Goal: Task Accomplishment & Management: Use online tool/utility

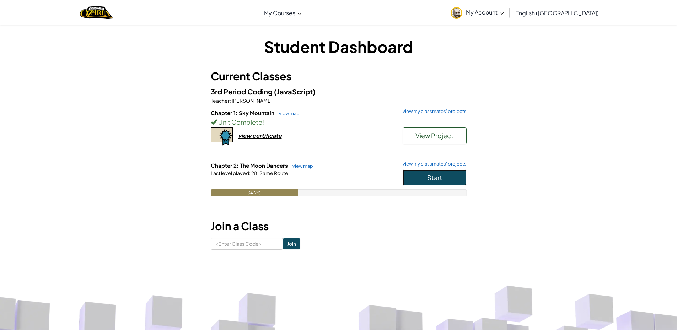
click at [449, 170] on button "Start" at bounding box center [435, 178] width 64 height 16
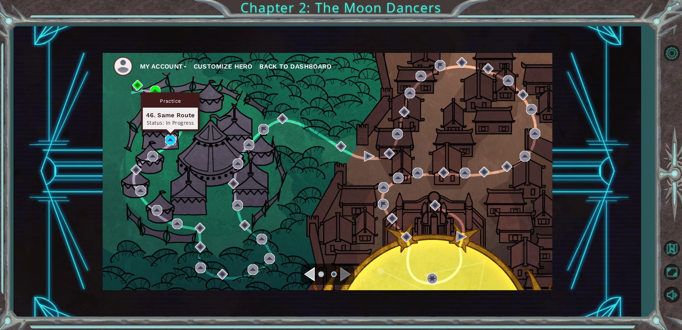
click at [171, 141] on img at bounding box center [170, 140] width 11 height 11
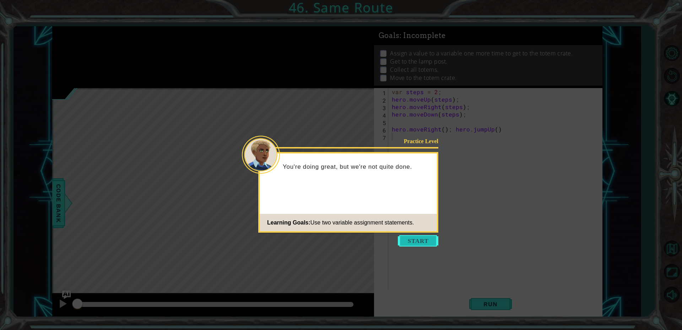
click at [421, 245] on button "Start" at bounding box center [418, 240] width 41 height 11
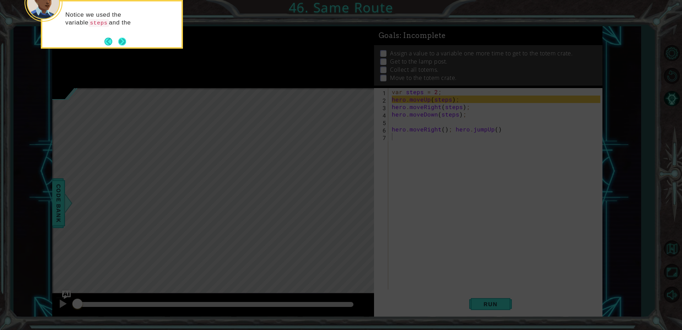
click at [123, 44] on button "Next" at bounding box center [122, 42] width 8 height 8
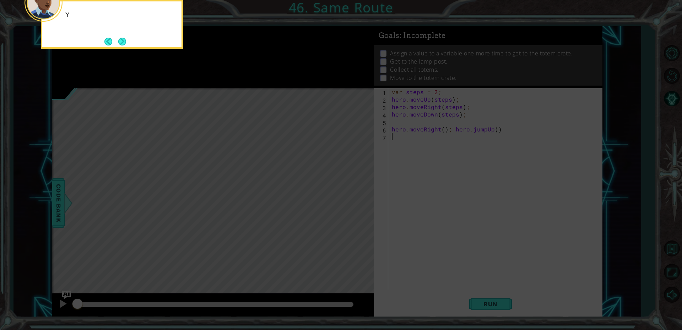
drag, startPoint x: 123, startPoint y: 44, endPoint x: 117, endPoint y: 44, distance: 5.3
click at [118, 44] on button "Next" at bounding box center [122, 42] width 8 height 8
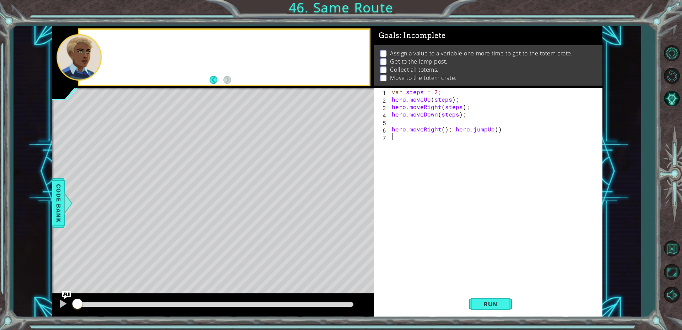
click at [123, 42] on div at bounding box center [224, 57] width 290 height 55
click at [492, 304] on span "Run" at bounding box center [491, 304] width 28 height 7
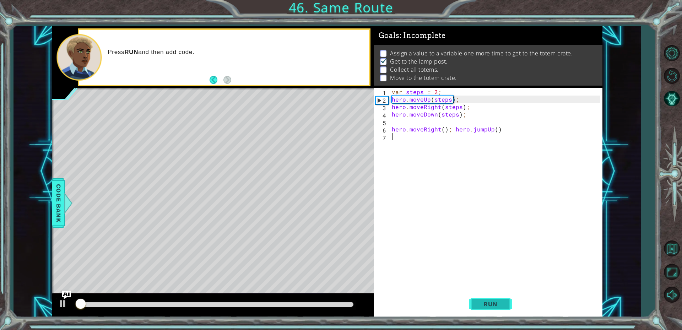
scroll to position [3, 0]
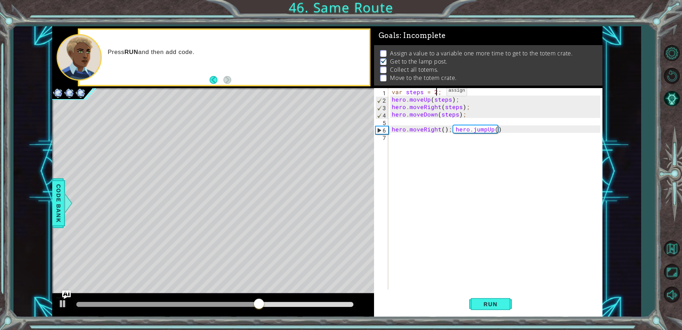
click at [435, 92] on div "var steps = 2 ; hero . moveUp ( steps ) ; hero . moveRight ( steps ) ; hero . m…" at bounding box center [498, 196] width 214 height 216
click at [471, 302] on button "Run" at bounding box center [490, 303] width 43 height 23
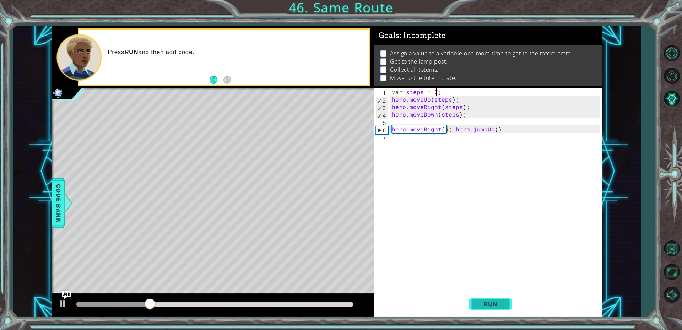
click at [493, 313] on button "Run" at bounding box center [490, 303] width 43 height 23
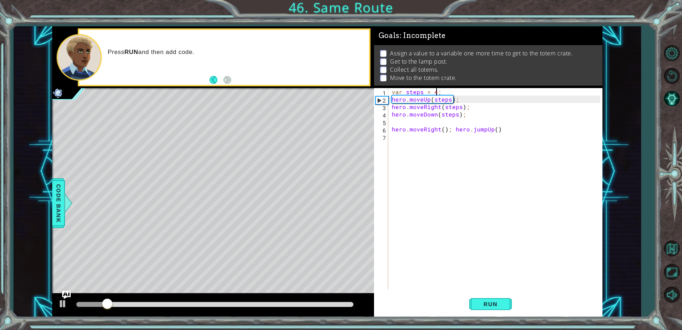
scroll to position [0, 3]
click at [489, 306] on span "Run" at bounding box center [491, 304] width 28 height 7
click at [485, 302] on span "Run" at bounding box center [491, 304] width 28 height 7
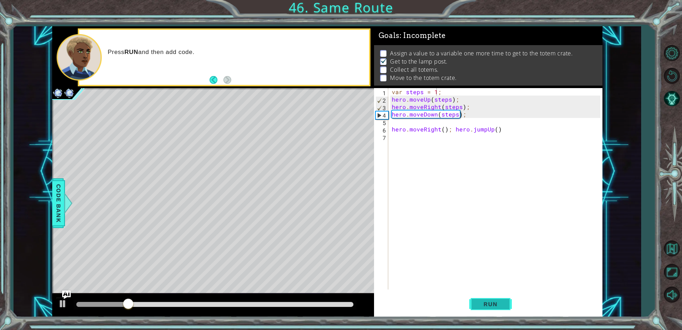
click at [500, 310] on button "Run" at bounding box center [490, 303] width 43 height 23
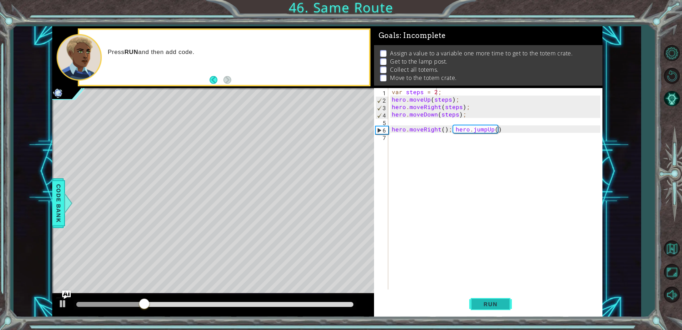
click at [500, 302] on span "Run" at bounding box center [491, 304] width 28 height 7
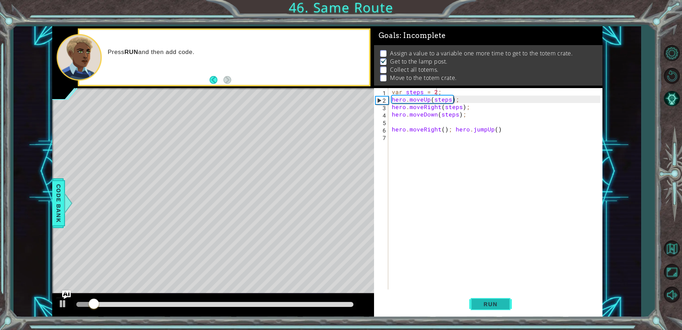
click at [500, 302] on span "Run" at bounding box center [491, 304] width 28 height 7
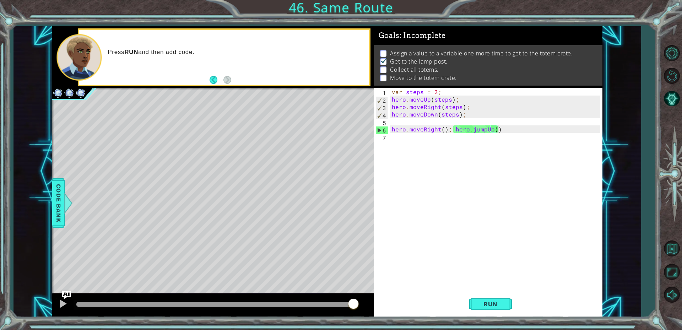
click at [522, 133] on div "var steps = 2 ; hero . moveUp ( steps ) ; hero . moveRight ( steps ) ; hero . m…" at bounding box center [498, 196] width 214 height 216
type textarea "hero.moveRight(); hero.jumpUp()"
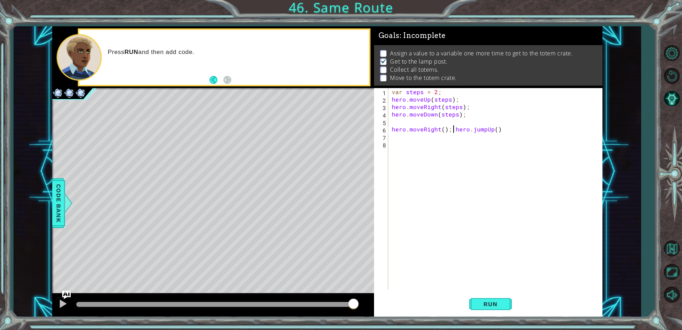
click at [452, 128] on div "var steps = 2 ; hero . moveUp ( steps ) ; hero . moveRight ( steps ) ; hero . m…" at bounding box center [498, 196] width 214 height 216
click at [481, 297] on button "Run" at bounding box center [490, 303] width 43 height 23
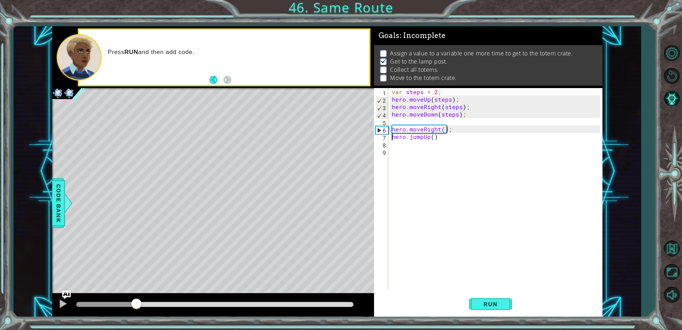
drag, startPoint x: 256, startPoint y: 304, endPoint x: 136, endPoint y: 301, distance: 119.4
click at [136, 302] on div at bounding box center [214, 304] width 277 height 5
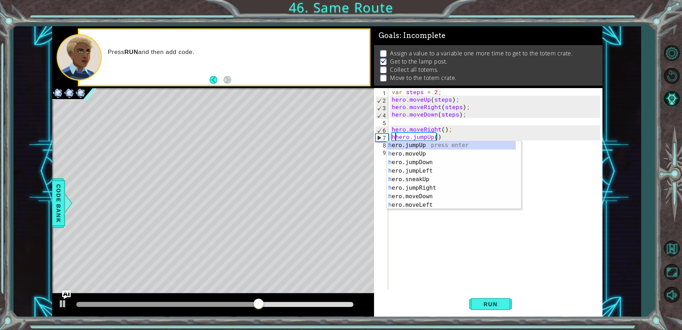
type textarea "hero.jumpUp()"
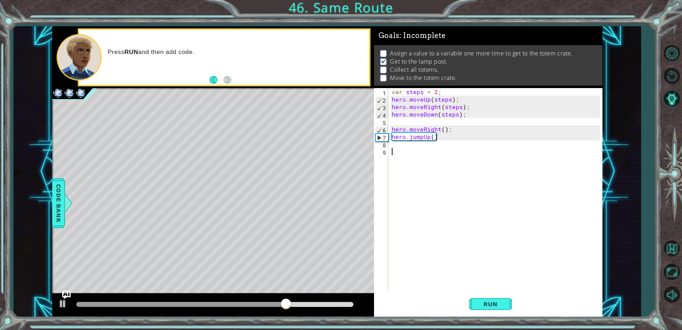
click at [458, 155] on div "var steps = 2 ; hero . moveUp ( steps ) ; hero . moveRight ( steps ) ; hero . m…" at bounding box center [498, 196] width 214 height 216
click at [463, 141] on div "var steps = 2 ; hero . moveUp ( steps ) ; hero . moveRight ( steps ) ; hero . m…" at bounding box center [498, 196] width 214 height 216
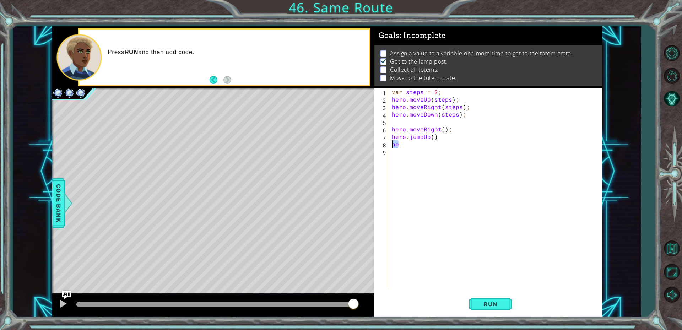
drag, startPoint x: 410, startPoint y: 144, endPoint x: 380, endPoint y: 144, distance: 30.6
click at [380, 144] on div "he 1 2 3 4 5 6 7 8 9 var steps = 2 ; hero . moveUp ( steps ) ; hero . moveRight…" at bounding box center [487, 189] width 226 height 202
click at [380, 144] on div "8" at bounding box center [382, 144] width 13 height 7
click at [414, 137] on div "var steps = 2 ; hero . moveUp ( steps ) ; hero . moveRight ( steps ) ; hero . m…" at bounding box center [498, 196] width 214 height 216
click at [422, 134] on div "var steps = 2 ; hero . moveUp ( steps ) ; hero . moveRight ( steps ) ; hero . m…" at bounding box center [498, 196] width 214 height 216
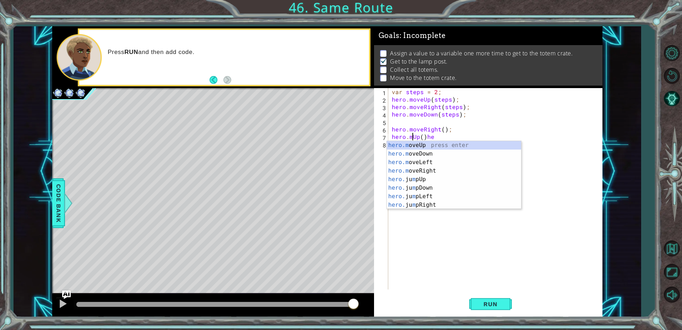
scroll to position [0, 1]
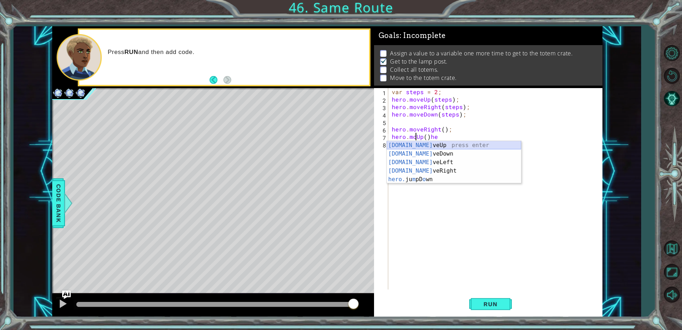
click at [430, 146] on div "[DOMAIN_NAME] veUp press enter [DOMAIN_NAME] veDown press enter [DOMAIN_NAME] v…" at bounding box center [454, 171] width 134 height 60
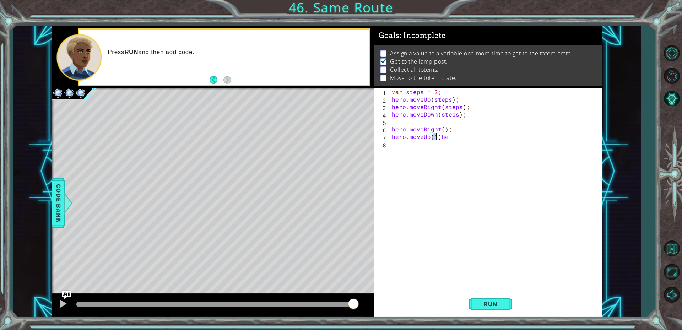
click at [453, 140] on div "var steps = 2 ; hero . moveUp ( steps ) ; hero . moveRight ( steps ) ; hero . m…" at bounding box center [498, 196] width 214 height 216
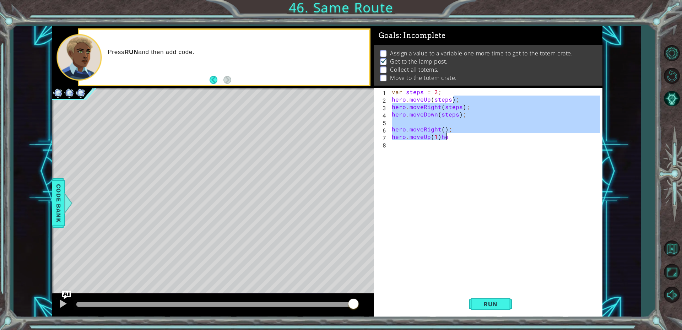
click at [453, 140] on div "var steps = 2 ; hero . moveUp ( steps ) ; hero . moveRight ( steps ) ; hero . m…" at bounding box center [496, 189] width 210 height 202
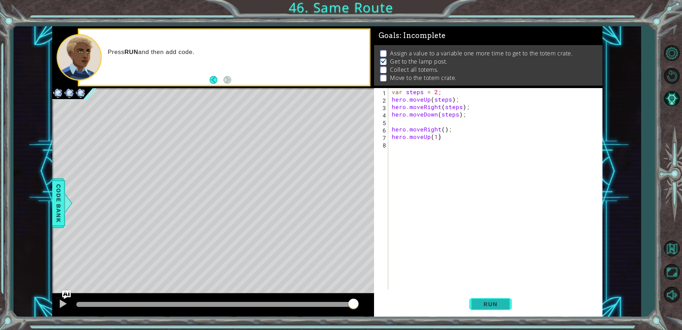
click at [494, 311] on button "Run" at bounding box center [490, 303] width 43 height 23
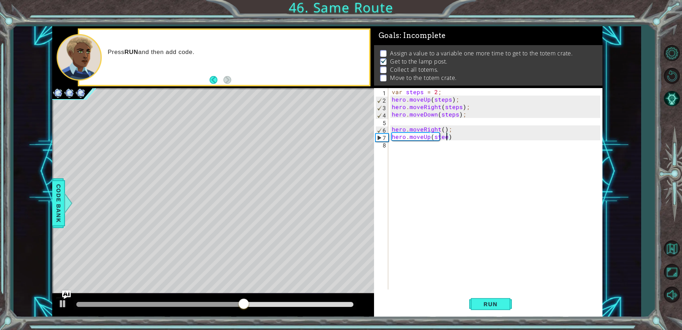
scroll to position [0, 3]
type textarea "hero.moveUp(steps)"
click at [494, 309] on button "Run" at bounding box center [490, 303] width 43 height 23
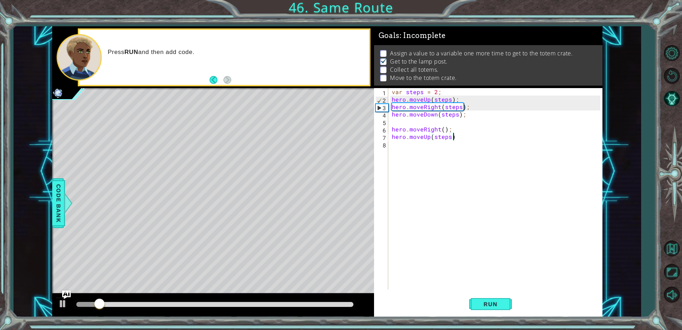
click at [469, 139] on div "var steps = 2 ; hero . moveUp ( steps ) ; hero . moveRight ( steps ) ; hero . m…" at bounding box center [498, 196] width 214 height 216
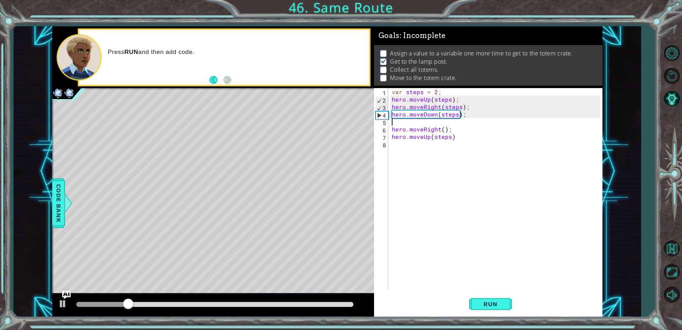
click at [444, 125] on div "var steps = 2 ; hero . moveUp ( steps ) ; hero . moveRight ( steps ) ; hero . m…" at bounding box center [498, 196] width 214 height 216
click at [443, 128] on div "var steps = 2 ; hero . moveUp ( steps ) ; hero . moveRight ( steps ) ; hero . m…" at bounding box center [498, 196] width 214 height 216
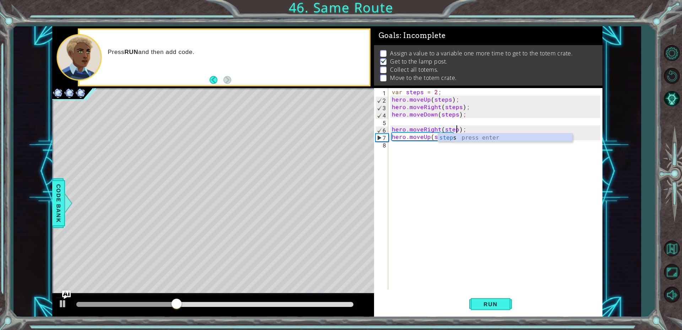
scroll to position [0, 4]
click at [486, 135] on div "step s press enter" at bounding box center [505, 147] width 134 height 26
type textarea "hero.moveRight(steps);"
click at [471, 261] on div "var steps = 2 ; hero . moveUp ( steps ) ; hero . moveRight ( steps ) ; hero . m…" at bounding box center [498, 196] width 214 height 216
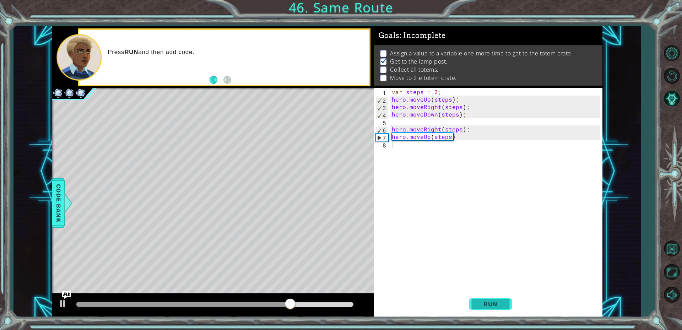
click at [476, 296] on button "Run" at bounding box center [490, 303] width 43 height 23
click at [454, 143] on div "var steps = 2 ; hero . moveUp ( steps ) ; hero . moveRight ( steps ) ; hero . m…" at bounding box center [498, 196] width 214 height 216
click at [453, 139] on div "var steps = 2 ; hero . moveUp ( steps ) ; hero . moveRight ( steps ) ; hero . m…" at bounding box center [498, 196] width 214 height 216
click at [448, 139] on div "var steps = 2 ; hero . moveUp ( steps ) ; hero . moveRight ( steps ) ; hero . m…" at bounding box center [498, 196] width 214 height 216
click at [449, 139] on div "var steps = 2 ; hero . moveUp ( steps ) ; hero . moveRight ( steps ) ; hero . m…" at bounding box center [498, 196] width 214 height 216
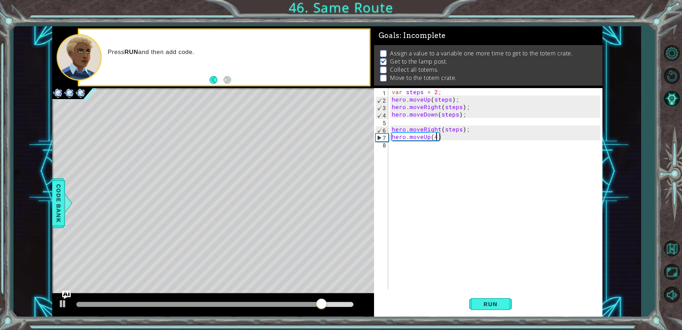
scroll to position [0, 2]
click at [470, 300] on button "Run" at bounding box center [490, 303] width 43 height 23
type textarea "hero.moveUp(3)"
click at [501, 295] on button "Run" at bounding box center [490, 303] width 43 height 23
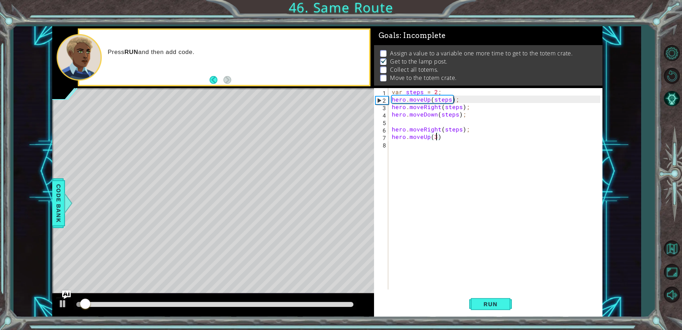
click at [445, 145] on div "var steps = 2 ; hero . moveUp ( steps ) ; hero . moveRight ( steps ) ; hero . m…" at bounding box center [498, 196] width 214 height 216
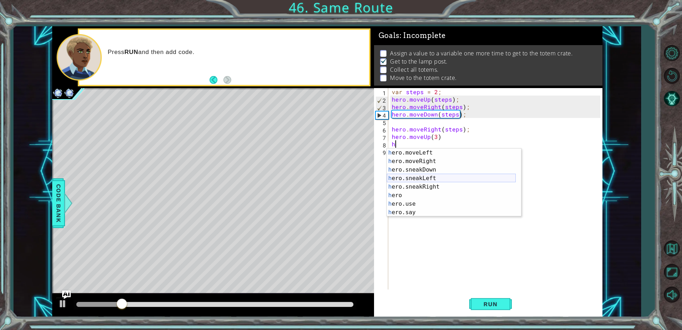
scroll to position [60, 0]
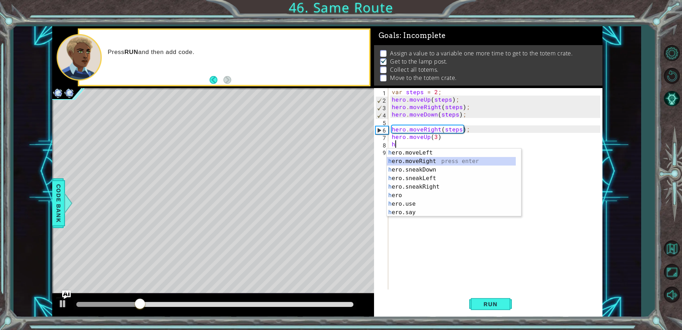
click at [401, 162] on div "h ero.moveLeft press enter h ero.moveRight press enter h ero.sneakDown press en…" at bounding box center [451, 191] width 129 height 85
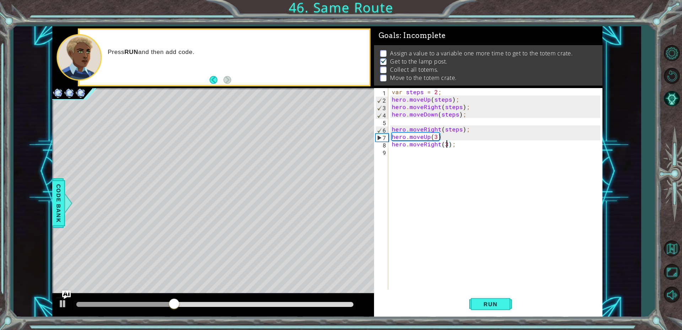
scroll to position [0, 3]
type textarea "hero.moveRight(3);"
click at [487, 303] on span "Run" at bounding box center [491, 304] width 28 height 7
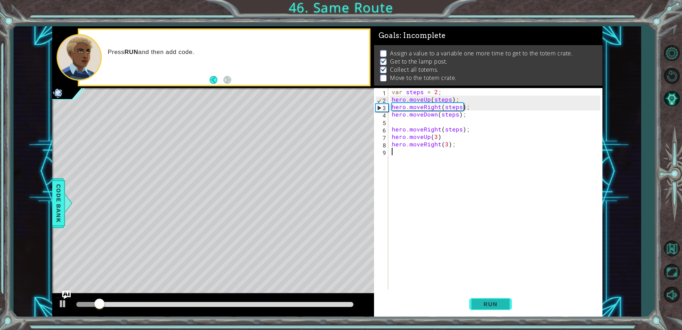
scroll to position [0, 0]
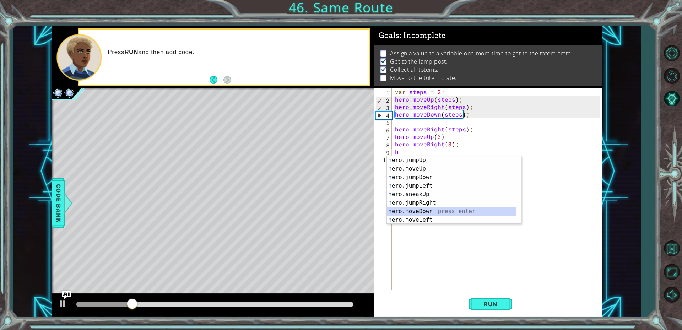
click at [507, 211] on div "h ero.jumpUp press enter h ero.moveUp press enter h ero.jumpDown press enter h …" at bounding box center [451, 198] width 129 height 85
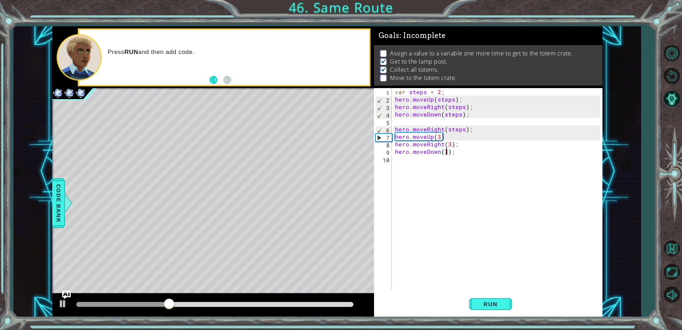
scroll to position [0, 3]
click at [489, 302] on span "Run" at bounding box center [491, 304] width 28 height 7
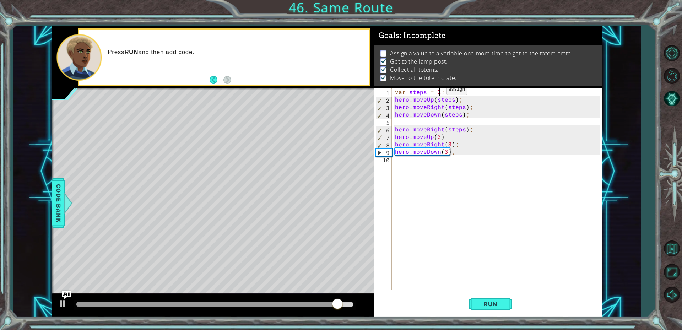
click at [438, 91] on div "var steps = 2 ; hero . moveUp ( steps ) ; hero . moveRight ( steps ) ; hero . m…" at bounding box center [499, 196] width 210 height 216
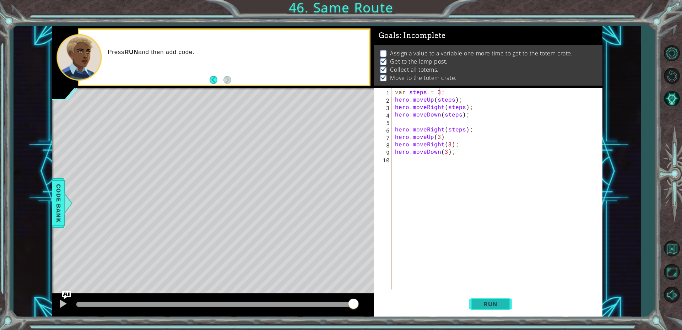
click at [473, 303] on button "Run" at bounding box center [490, 303] width 43 height 23
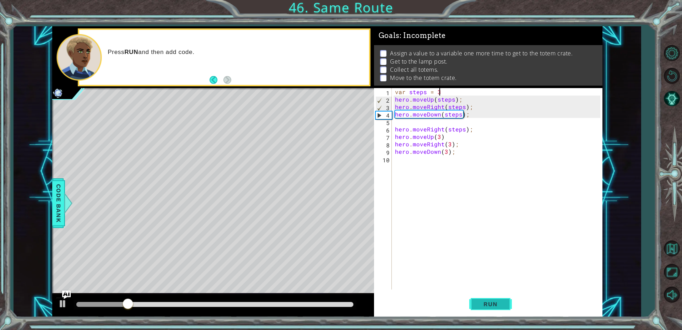
scroll to position [0, 2]
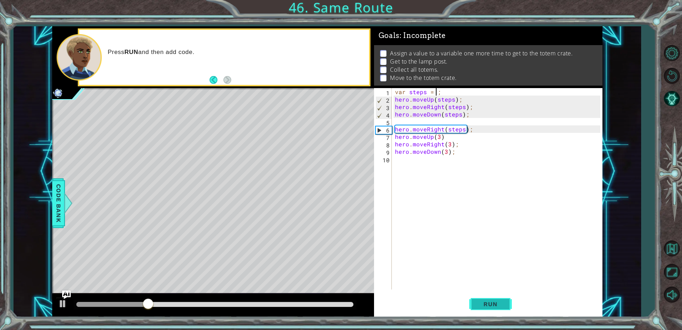
type textarea "var steps = 2;"
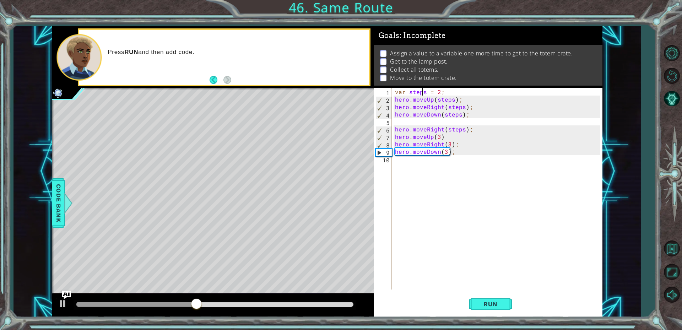
click at [424, 92] on div "var steps = 2 ; hero . moveUp ( steps ) ; hero . moveRight ( steps ) ; hero . m…" at bounding box center [499, 196] width 210 height 216
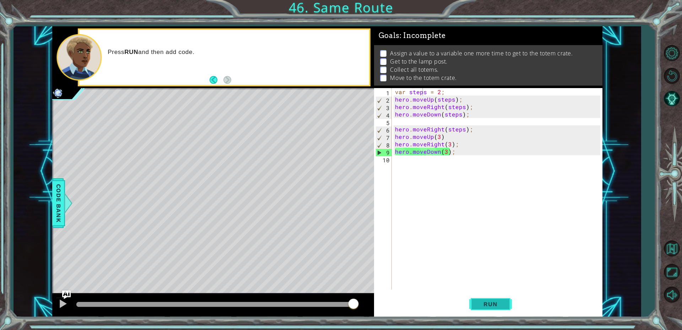
click at [479, 305] on span "Run" at bounding box center [491, 304] width 28 height 7
click at [470, 94] on div "var steps = 2 ; hero . moveUp ( steps ) ; hero . moveRight ( steps ) ; hero . m…" at bounding box center [499, 196] width 210 height 216
drag, startPoint x: 460, startPoint y: 94, endPoint x: 379, endPoint y: 92, distance: 80.3
click at [379, 92] on div "var steps = 2; 1 2 3 4 5 6 7 8 9 10 var steps = 2 ; hero . moveUp ( steps ) ; h…" at bounding box center [487, 189] width 226 height 202
click at [421, 162] on div "var steps = 2 ; hero . moveUp ( steps ) ; hero . moveRight ( steps ) ; hero . m…" at bounding box center [499, 196] width 210 height 216
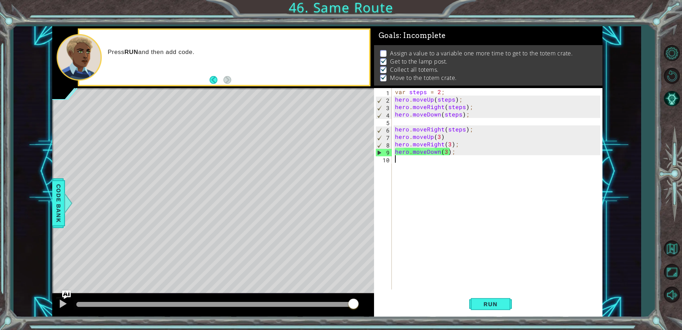
scroll to position [0, 0]
paste textarea "var steps = 2;"
type textarea "var steps = 2;"
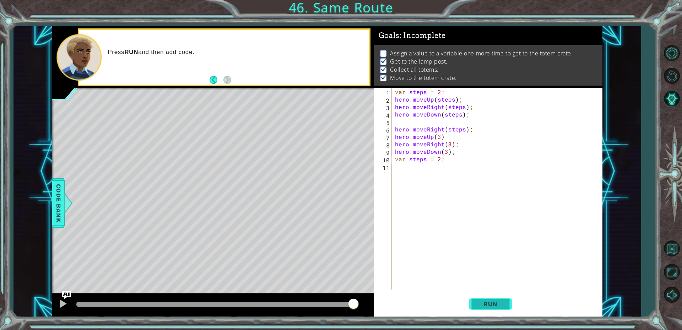
click at [491, 297] on button "Run" at bounding box center [490, 303] width 43 height 23
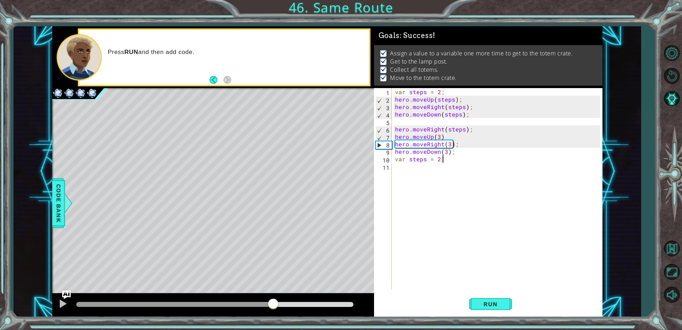
drag, startPoint x: 111, startPoint y: 305, endPoint x: 274, endPoint y: 285, distance: 164.3
click at [274, 285] on div "methods hero use(thing) moveUp(steps) moveDown(steps) moveLeft(steps) moveRight…" at bounding box center [327, 171] width 550 height 291
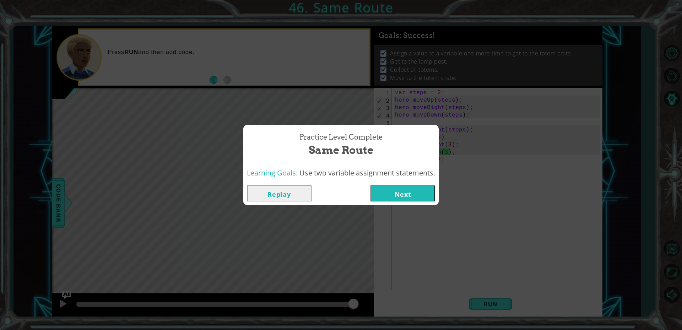
click at [425, 187] on button "Next" at bounding box center [403, 194] width 65 height 16
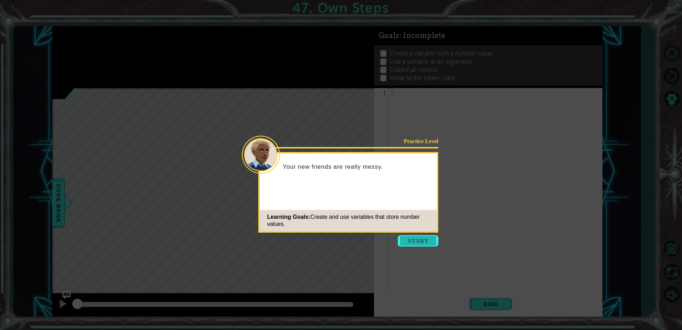
click at [409, 244] on button "Start" at bounding box center [418, 240] width 41 height 11
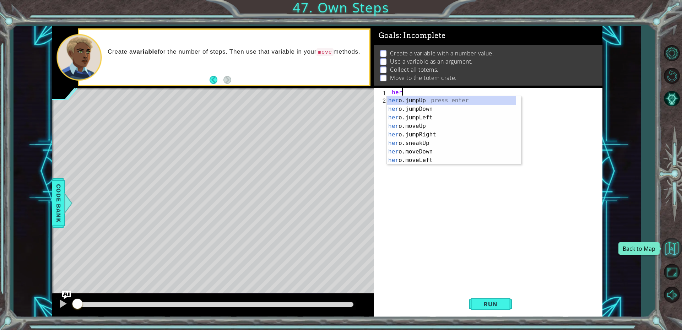
type textarea "her"
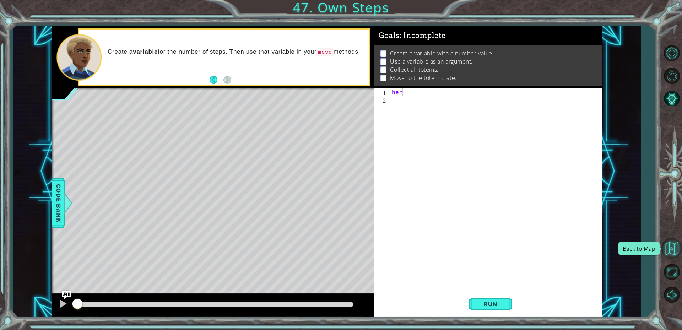
click at [675, 254] on button "Back to Map" at bounding box center [672, 248] width 21 height 21
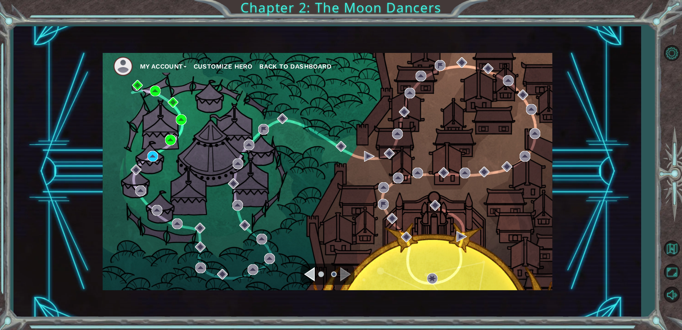
click at [173, 134] on div "My Account Customize Hero Back to Dashboard" at bounding box center [328, 171] width 450 height 237
click at [168, 135] on img at bounding box center [170, 140] width 11 height 11
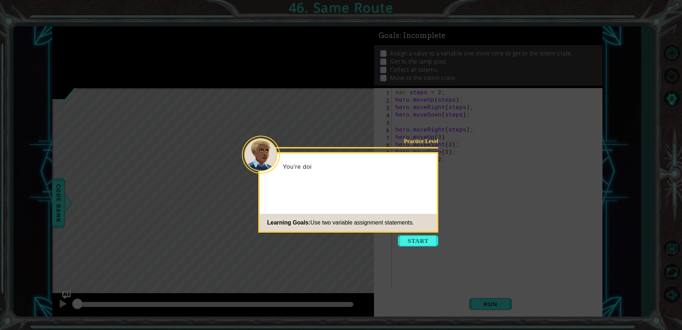
click at [412, 235] on icon at bounding box center [341, 165] width 682 height 330
click at [412, 236] on button "Start" at bounding box center [418, 240] width 41 height 11
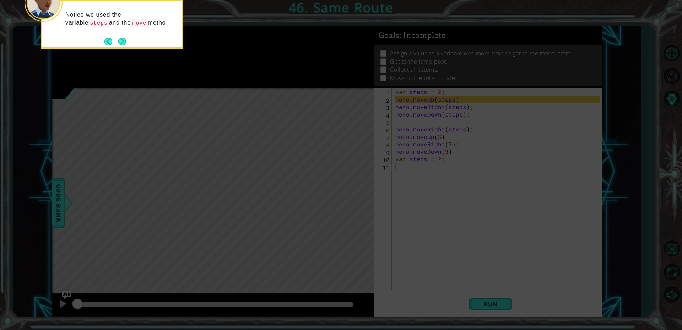
drag, startPoint x: 119, startPoint y: 38, endPoint x: 240, endPoint y: 38, distance: 120.5
click at [141, 39] on div "Notice we used the variable steps and the move metho" at bounding box center [111, 20] width 139 height 39
click at [123, 38] on button "Next" at bounding box center [122, 42] width 8 height 8
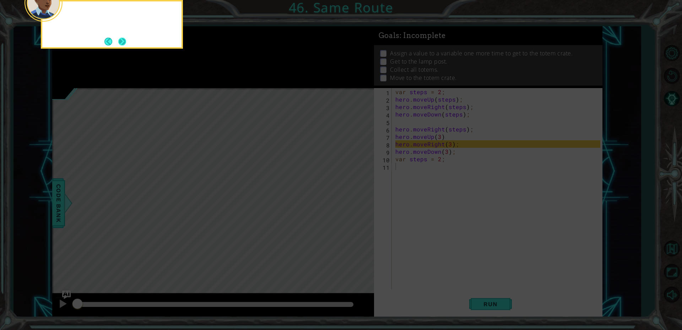
click at [124, 37] on footer at bounding box center [115, 41] width 22 height 11
click at [124, 38] on button "Next" at bounding box center [122, 42] width 8 height 8
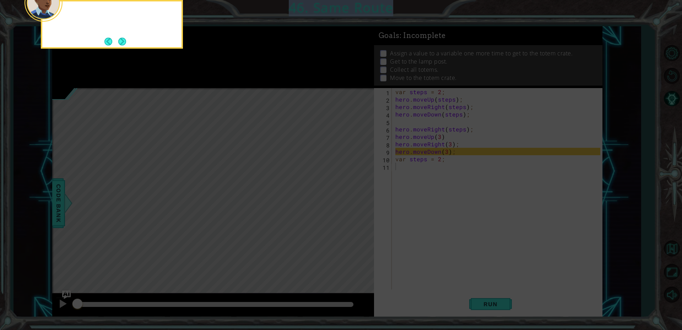
click at [124, 37] on footer at bounding box center [115, 41] width 22 height 11
click at [124, 38] on button "Next" at bounding box center [122, 42] width 8 height 8
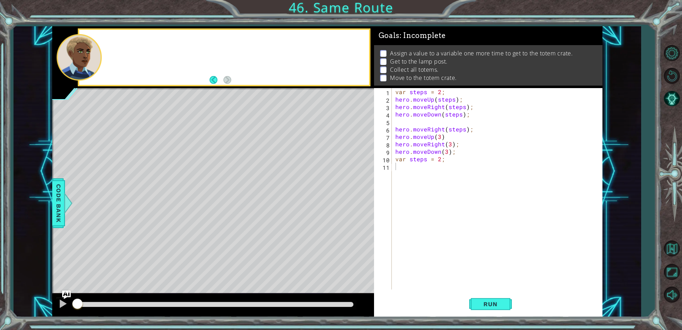
click at [124, 37] on div at bounding box center [224, 57] width 290 height 55
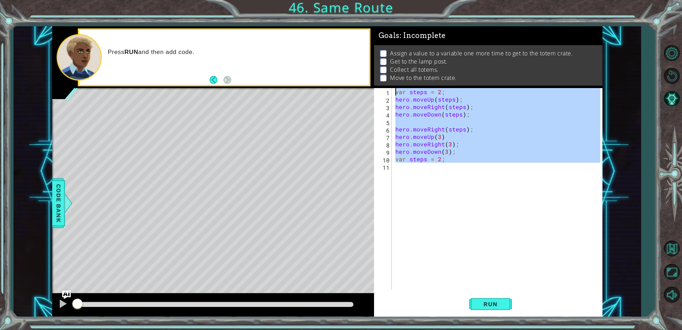
drag, startPoint x: 457, startPoint y: 166, endPoint x: 391, endPoint y: 82, distance: 106.5
click at [391, 82] on div "Goals : Incomplete Assign a value to a variable one more time to get to the tot…" at bounding box center [488, 171] width 229 height 291
type textarea "var steps = 2; hero.moveUp(steps);"
click at [667, 257] on button "Back to Map" at bounding box center [672, 248] width 21 height 21
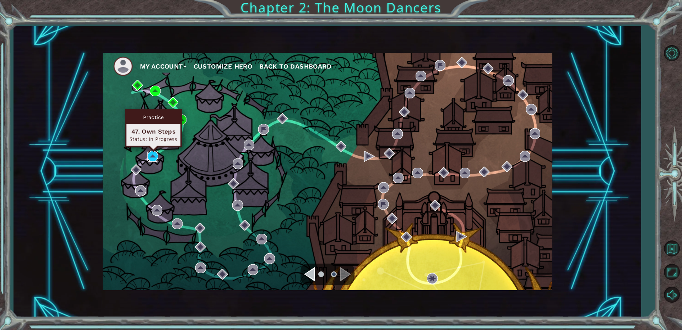
click at [157, 155] on img at bounding box center [152, 156] width 11 height 11
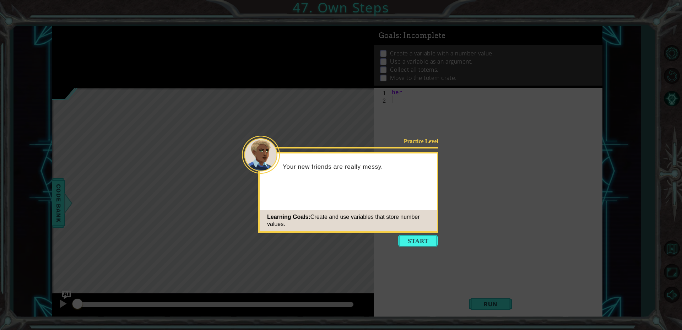
click at [402, 234] on icon at bounding box center [341, 165] width 682 height 330
drag, startPoint x: 410, startPoint y: 242, endPoint x: 406, endPoint y: 237, distance: 6.1
click at [407, 238] on button "Start" at bounding box center [418, 240] width 41 height 11
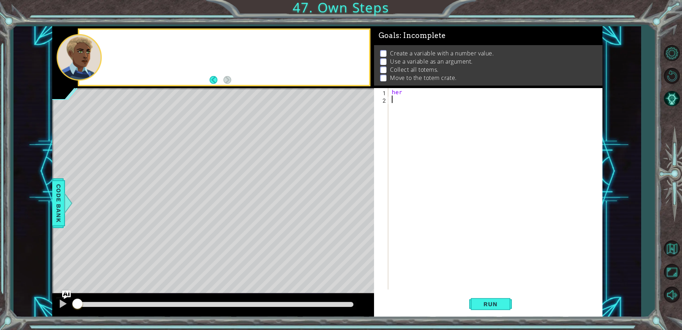
paste textarea "her"
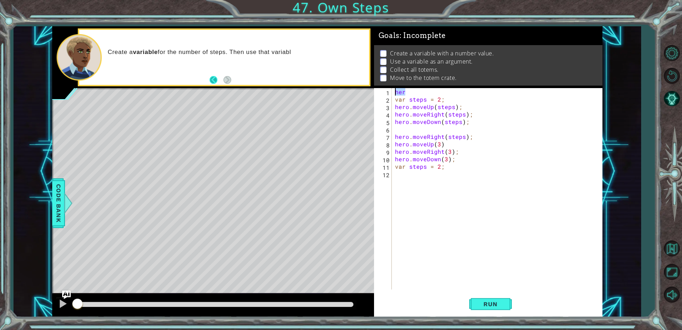
drag, startPoint x: 418, startPoint y: 93, endPoint x: 214, endPoint y: 84, distance: 204.2
click at [214, 84] on div "1 ההההההההההההההההההההההההההההההההההההההההההההההההההההההההההההההההההההההההההההה…" at bounding box center [327, 171] width 550 height 291
type textarea "\"
click at [489, 309] on button "Run" at bounding box center [490, 303] width 43 height 23
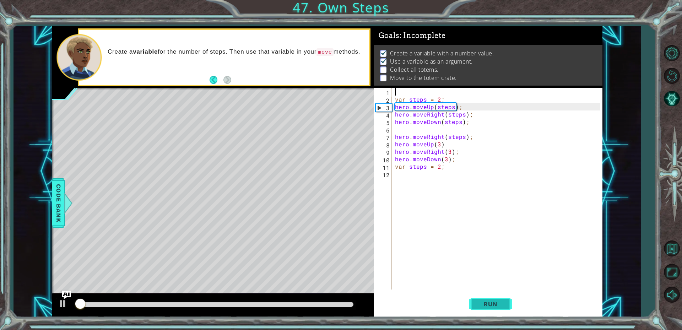
scroll to position [3, 0]
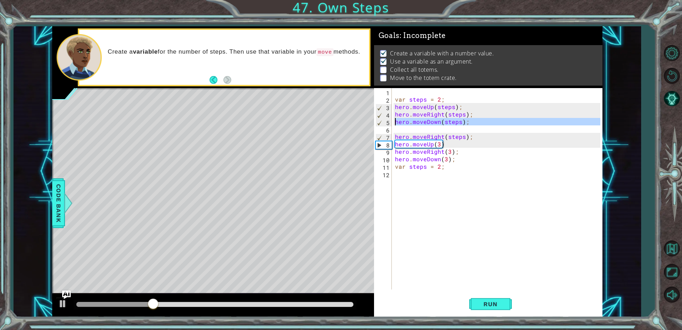
drag, startPoint x: 481, startPoint y: 129, endPoint x: 382, endPoint y: 122, distance: 99.4
click at [382, 122] on div "1 2 3 4 5 6 7 8 9 10 11 12 var steps = 2 ; hero . moveUp ( steps ) ; hero . mov…" at bounding box center [487, 189] width 226 height 202
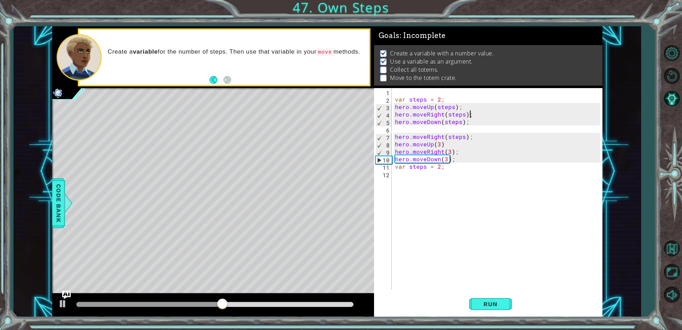
drag, startPoint x: 479, startPoint y: 117, endPoint x: 453, endPoint y: 117, distance: 26.3
click at [453, 117] on div "var steps = 2 ; hero . moveUp ( steps ) ; hero . moveRight ( steps ) ; hero . m…" at bounding box center [499, 196] width 210 height 216
type textarea "hero.moveRight(steps);"
click at [487, 118] on div "var steps = 2 ; hero . moveUp ( steps ) ; hero . moveRight ( steps ) ; hero . m…" at bounding box center [497, 189] width 207 height 202
click at [494, 131] on div "var steps = 2 ; hero . moveUp ( steps ) ; hero . moveRight ( steps ) ; hero . m…" at bounding box center [499, 196] width 210 height 216
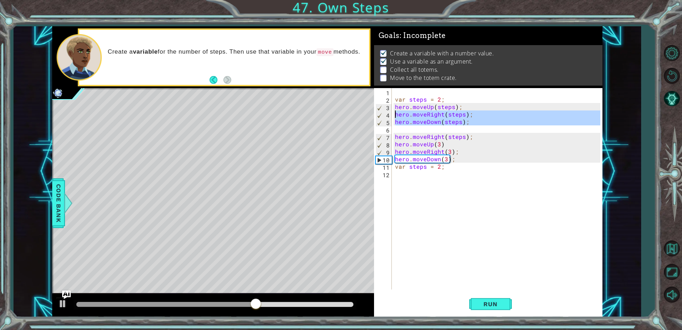
click at [349, 114] on div "1 ההההההההההההההההההההההההההההההההההההההההההההההההההההההההההההההההההההההההההההה…" at bounding box center [327, 171] width 550 height 291
type textarea "hero.moveRight(steps); hero.moveDown(steps);"
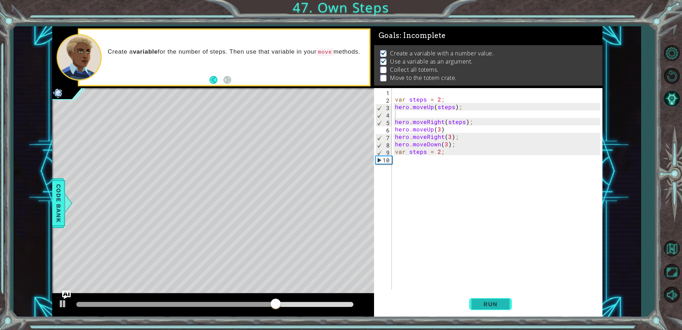
click at [484, 307] on span "Run" at bounding box center [491, 304] width 28 height 7
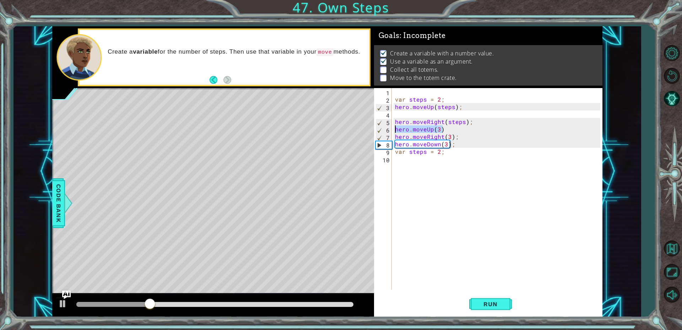
click at [356, 127] on div "1 ההההההההההההההההההההההההההההההההההההההההההההההההההההההההההההההההההההההההההההה…" at bounding box center [327, 171] width 550 height 291
type textarea "hero.moveUp(3)"
click at [451, 130] on div "var steps = 2 ; hero . moveUp ( steps ) ; hero . moveRight ( steps ) ; hero . m…" at bounding box center [497, 196] width 214 height 216
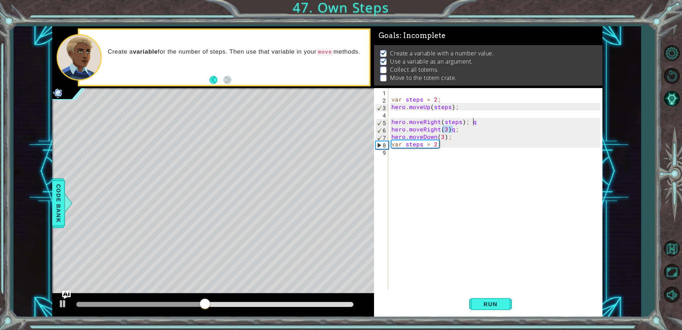
click at [444, 132] on div "var steps = 2 ; hero . moveUp ( steps ) ; hero . moveRight ( steps ) ; q hero .…" at bounding box center [497, 196] width 214 height 216
click at [444, 132] on div "var steps = 2 ; hero . moveUp ( steps ) ; hero . moveRight ( steps ) ; q hero .…" at bounding box center [495, 189] width 210 height 202
type textarea "hero.moveRight(3);"
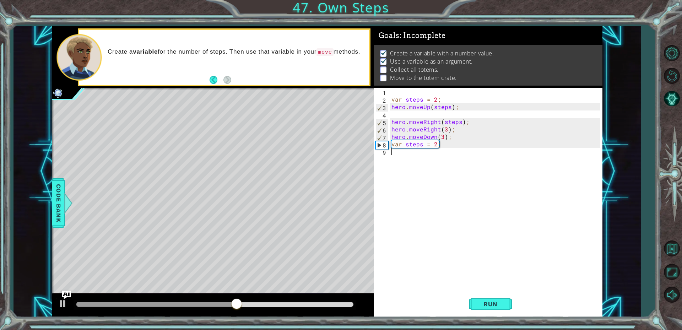
click at [461, 201] on div "var steps = 2 ; hero . moveUp ( steps ) ; hero . moveRight ( steps ) ; hero . m…" at bounding box center [497, 196] width 214 height 216
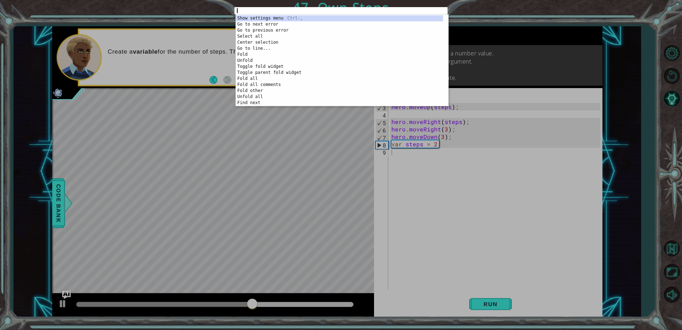
click at [432, 124] on div "ההההההההההההההההההההההההההההההההההההההההההההההההההההההההההההההההההההההההההההההה…" at bounding box center [341, 165] width 682 height 330
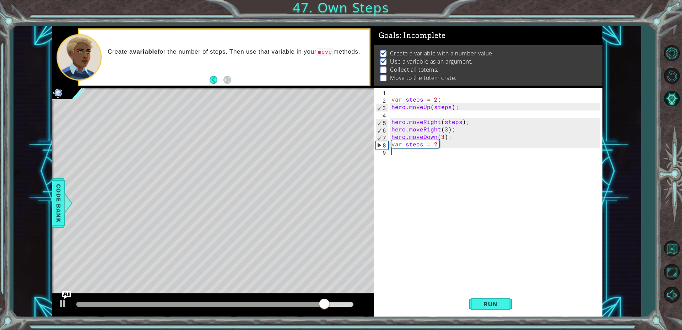
click at [450, 129] on div "var steps = 2 ; hero . moveUp ( steps ) ; hero . moveRight ( steps ) ; hero . m…" at bounding box center [497, 196] width 214 height 216
click at [444, 131] on div "var steps = 2 ; hero . moveUp ( steps ) ; hero . moveRight ( steps ) ; hero . m…" at bounding box center [497, 196] width 214 height 216
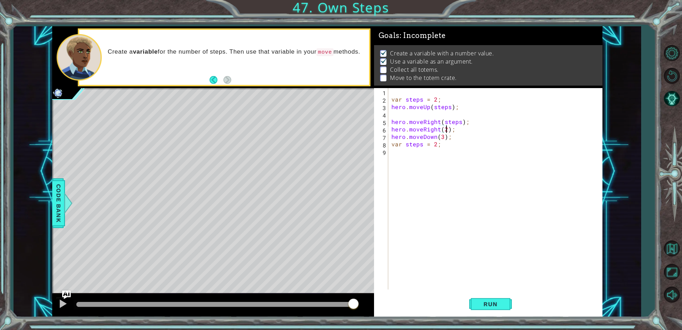
scroll to position [0, 3]
click at [482, 307] on span "Run" at bounding box center [491, 304] width 28 height 7
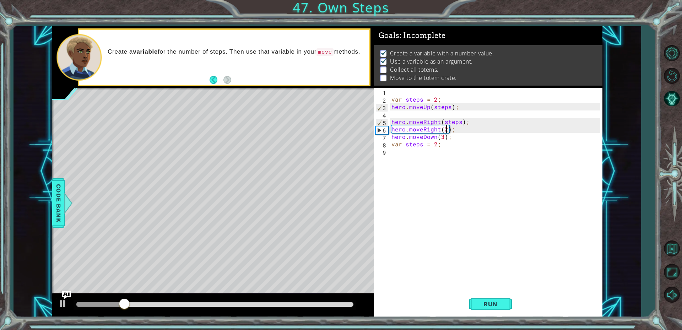
click at [453, 108] on div "var steps = 2 ; hero . moveUp ( steps ) ; hero . moveRight ( steps ) ; hero . m…" at bounding box center [497, 196] width 214 height 216
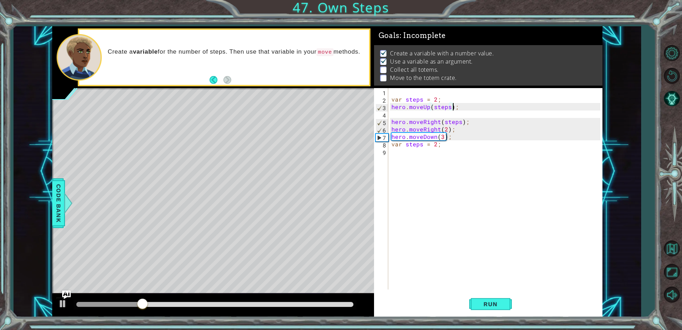
click at [448, 106] on div "var steps = 2 ; hero . moveUp ( steps ) ; hero . moveRight ( steps ) ; hero . m…" at bounding box center [497, 196] width 214 height 216
click at [496, 299] on button "Run" at bounding box center [490, 303] width 43 height 23
drag, startPoint x: 447, startPoint y: 141, endPoint x: 452, endPoint y: 135, distance: 8.1
click at [449, 138] on div "var steps = 2 ; hero . moveUp ( 3 ) ; hero . moveRight ( steps ) ; hero . moveR…" at bounding box center [497, 196] width 214 height 216
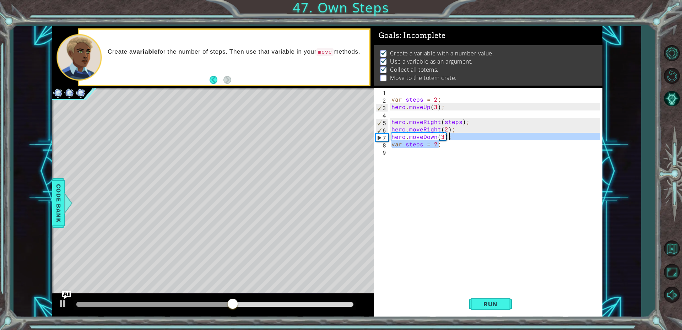
click at [452, 135] on div "var steps = 2 ; hero . moveUp ( 3 ) ; hero . moveRight ( steps ) ; hero . moveR…" at bounding box center [495, 189] width 210 height 202
type textarea "hero.moveDown(3);"
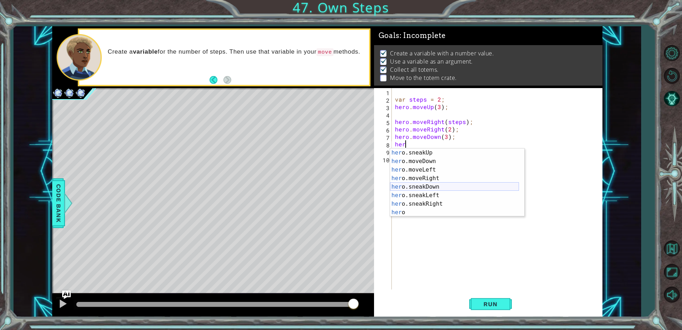
scroll to position [43, 0]
click at [444, 180] on div "her o.sneakUp press enter her o.moveDown press enter her o.moveLeft press enter…" at bounding box center [454, 191] width 129 height 85
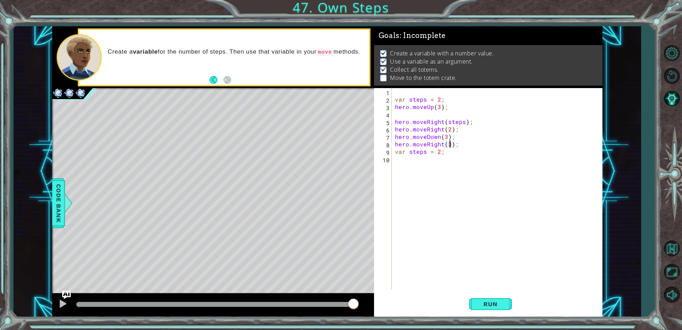
scroll to position [0, 3]
type textarea "hero.moveRight(3);"
click at [476, 306] on button "Run" at bounding box center [490, 303] width 43 height 23
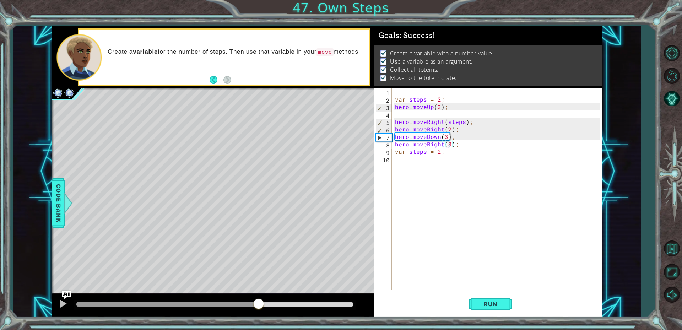
drag, startPoint x: 178, startPoint y: 302, endPoint x: 258, endPoint y: 322, distance: 83.1
click at [258, 322] on div "1 ההההההההההההההההההההההההההההההההההההההההההההההההההההההההההההההההההההההההההההה…" at bounding box center [341, 165] width 682 height 330
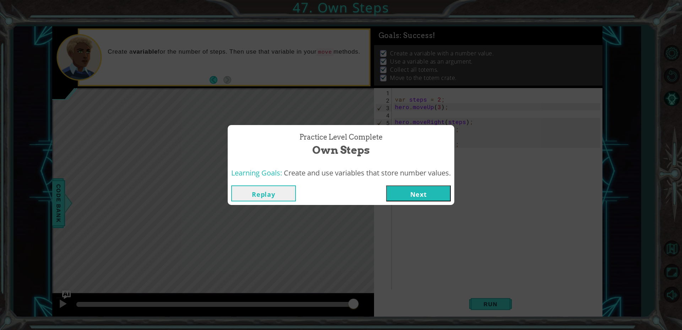
click at [285, 194] on button "Replay" at bounding box center [263, 194] width 65 height 16
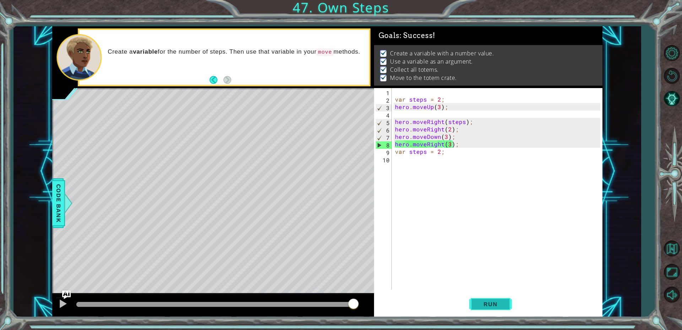
click at [494, 302] on span "Run" at bounding box center [491, 304] width 28 height 7
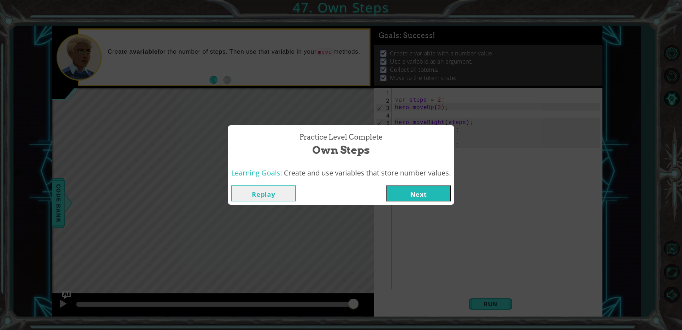
click at [428, 187] on button "Next" at bounding box center [418, 194] width 65 height 16
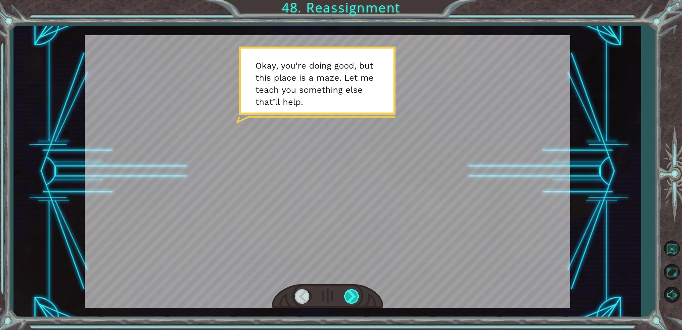
click at [355, 293] on div at bounding box center [352, 296] width 16 height 15
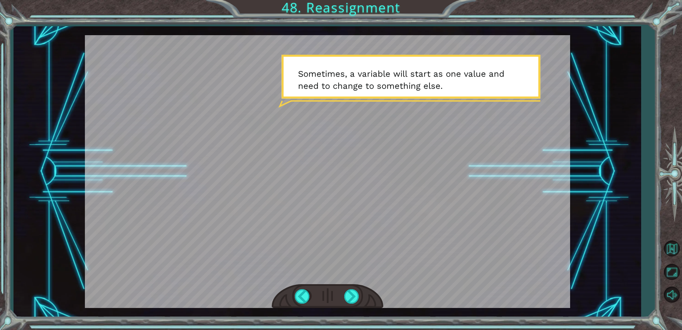
click at [362, 301] on div at bounding box center [328, 296] width 112 height 25
click at [364, 298] on div at bounding box center [328, 296] width 112 height 25
click at [345, 290] on div at bounding box center [352, 296] width 16 height 15
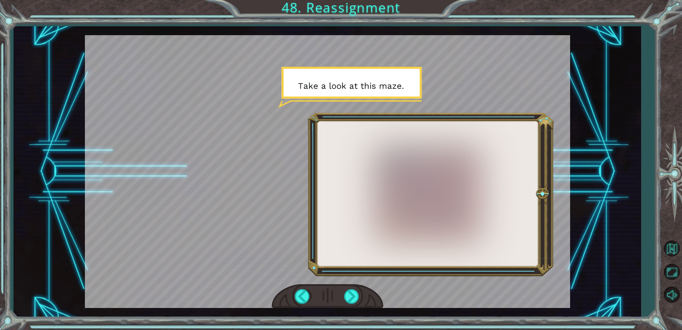
click at [339, 290] on div at bounding box center [328, 296] width 112 height 25
drag, startPoint x: 339, startPoint y: 290, endPoint x: 347, endPoint y: 290, distance: 8.2
click at [339, 290] on div at bounding box center [328, 296] width 112 height 25
click at [348, 290] on div at bounding box center [352, 296] width 16 height 15
